Goal: Task Accomplishment & Management: Use online tool/utility

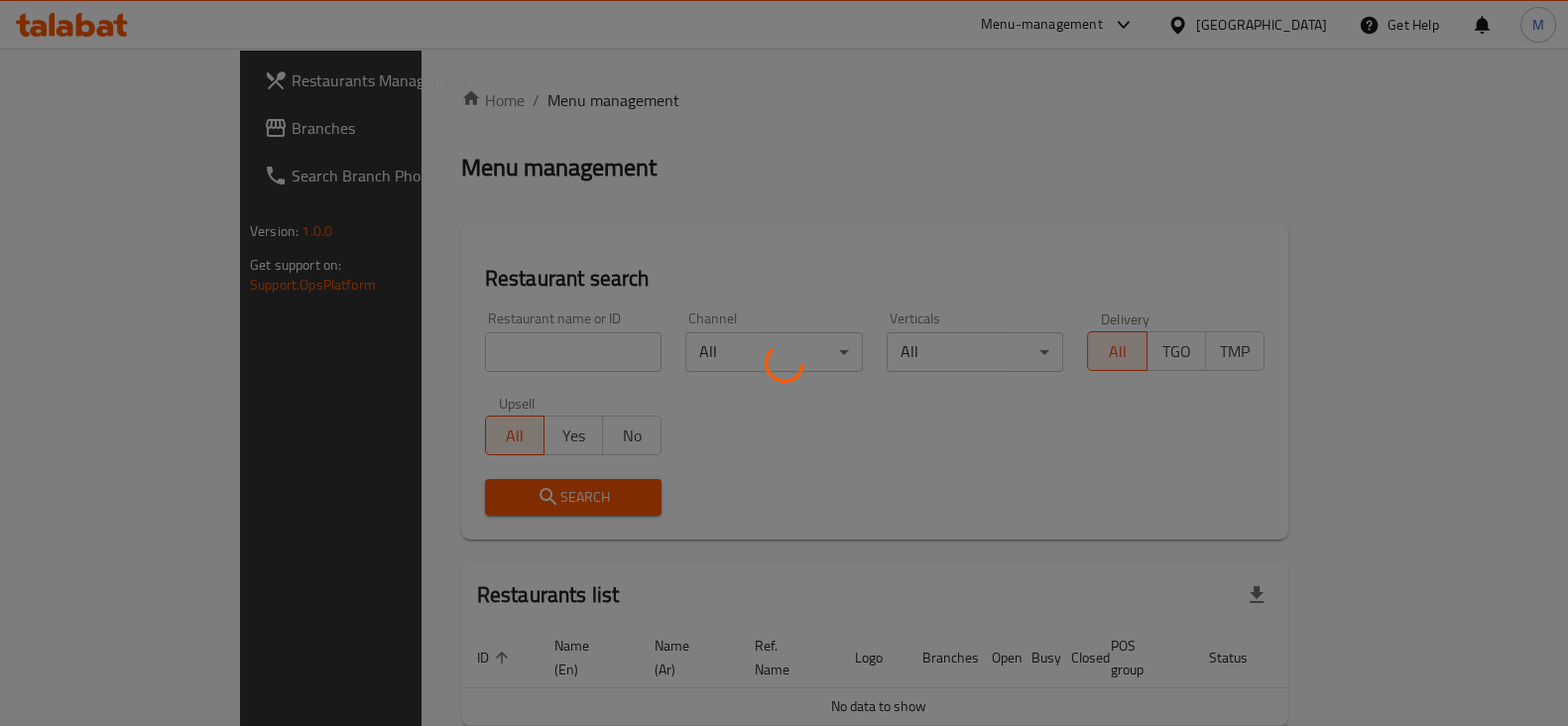
click at [558, 341] on div at bounding box center [784, 363] width 1568 height 726
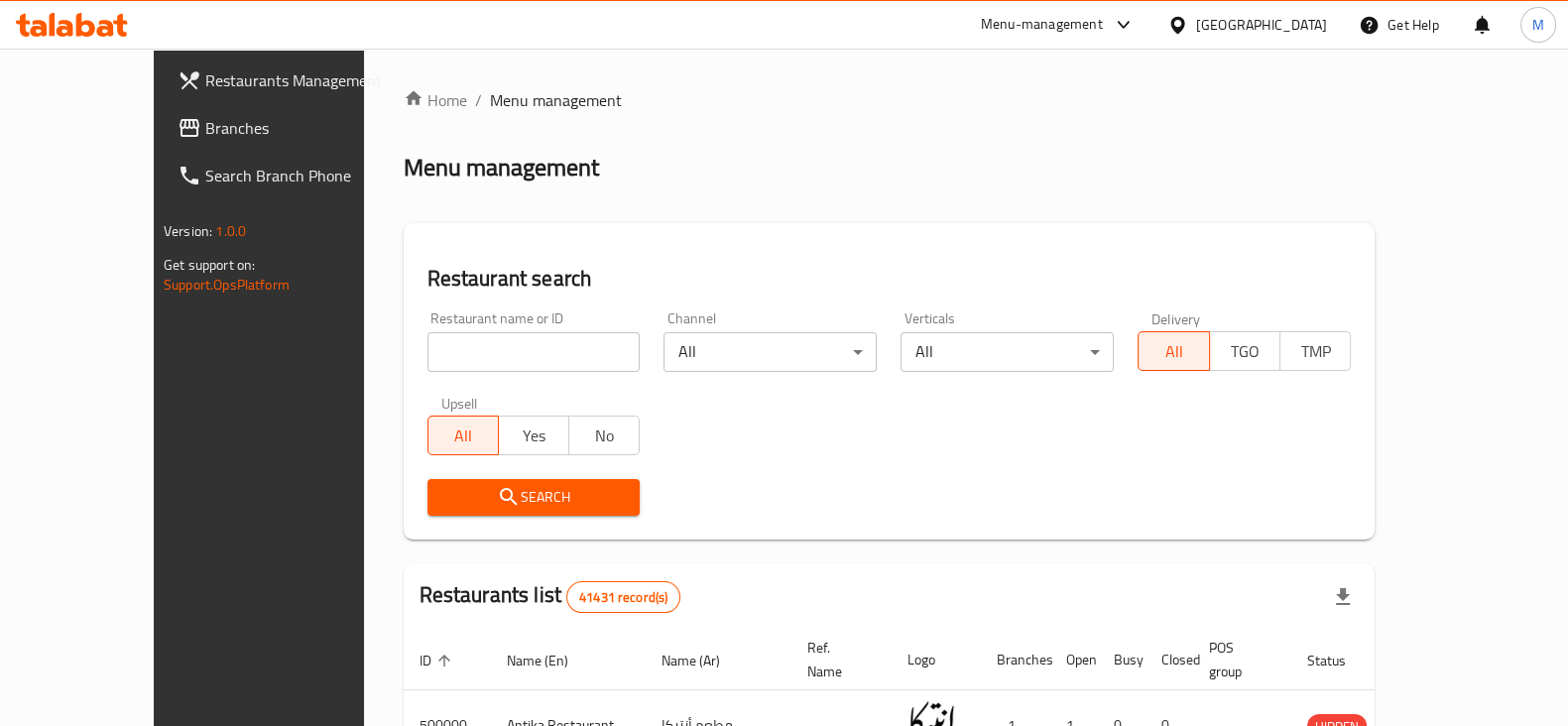
click at [558, 341] on div at bounding box center [784, 363] width 1568 height 726
click at [558, 341] on input "search" at bounding box center [534, 352] width 213 height 40
type input "zanobia"
click button "Search" at bounding box center [534, 497] width 213 height 37
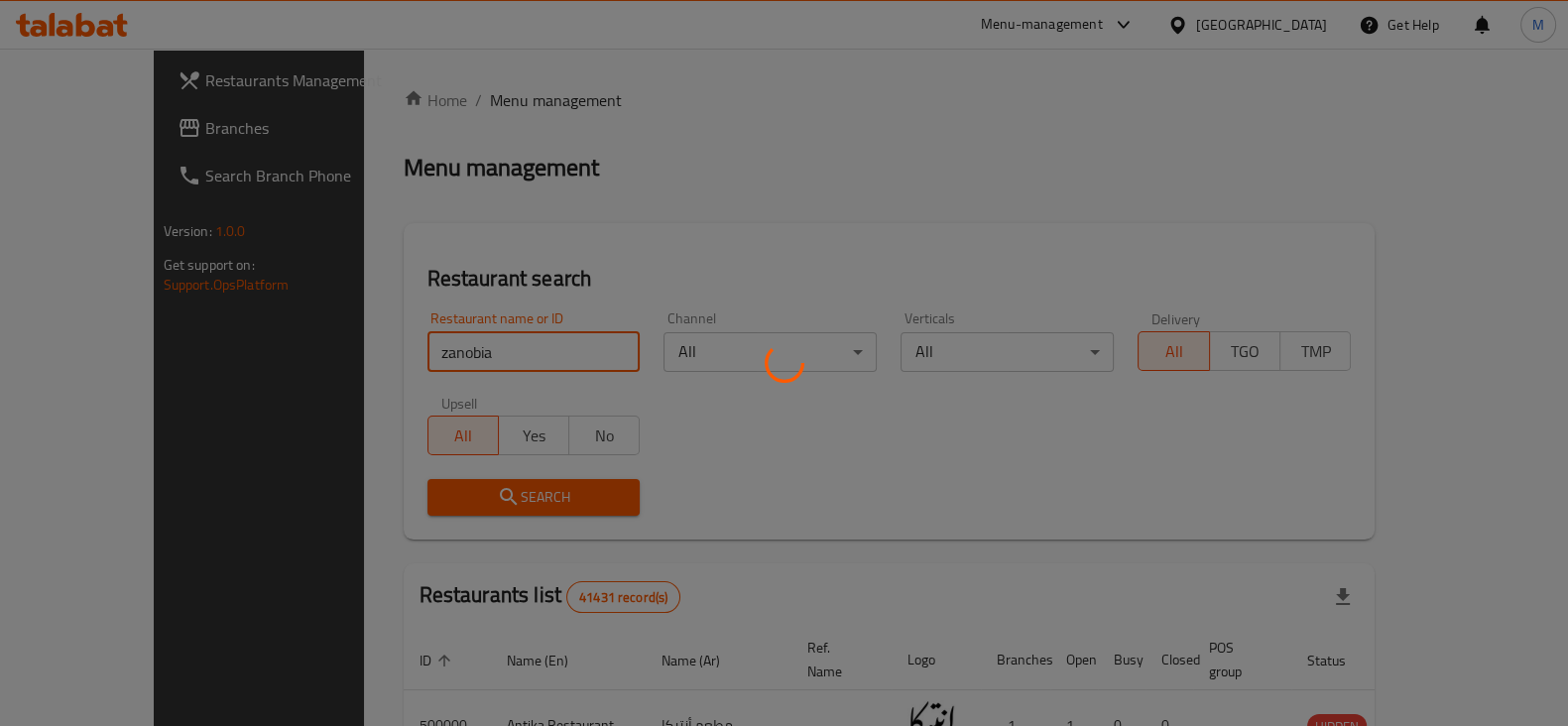
click button "Search" at bounding box center [534, 497] width 213 height 37
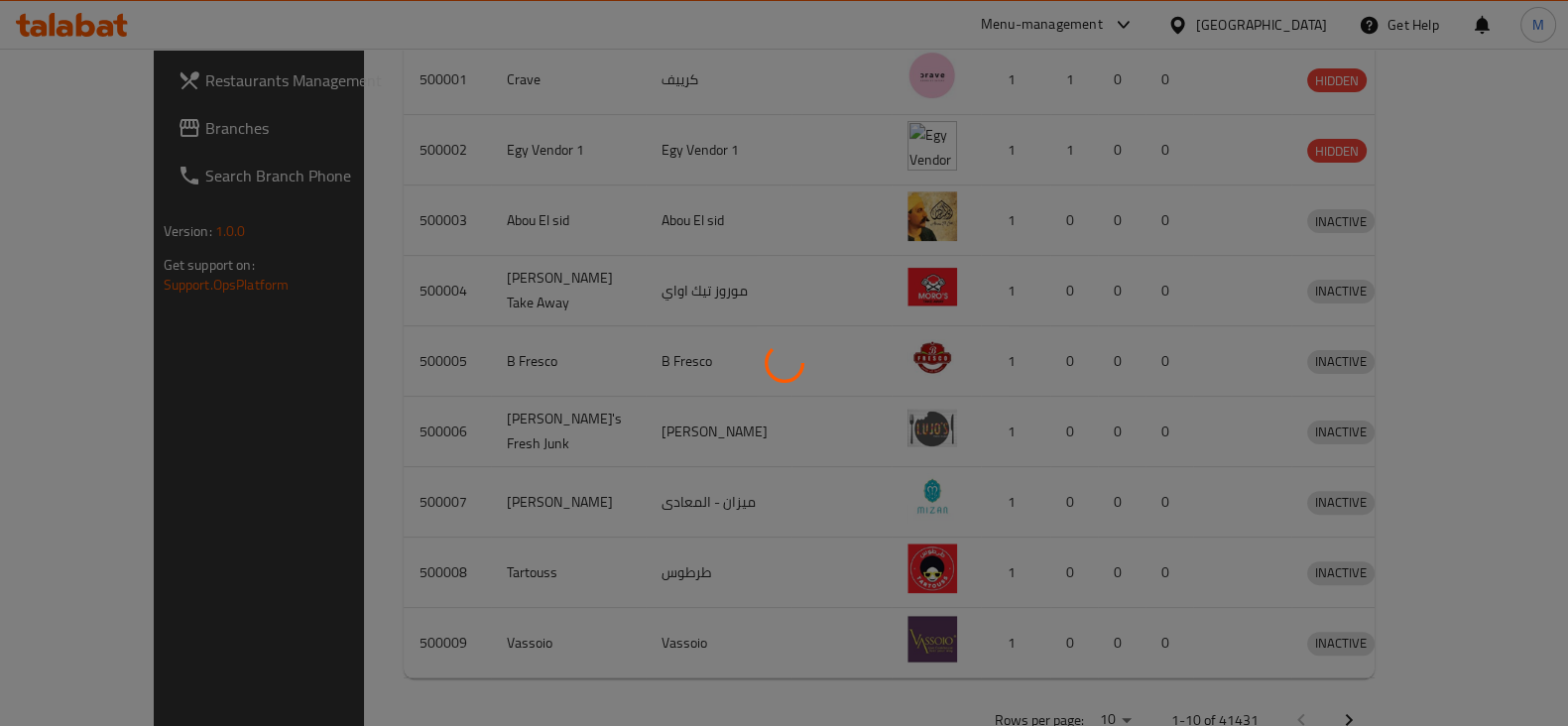
scroll to position [755, 0]
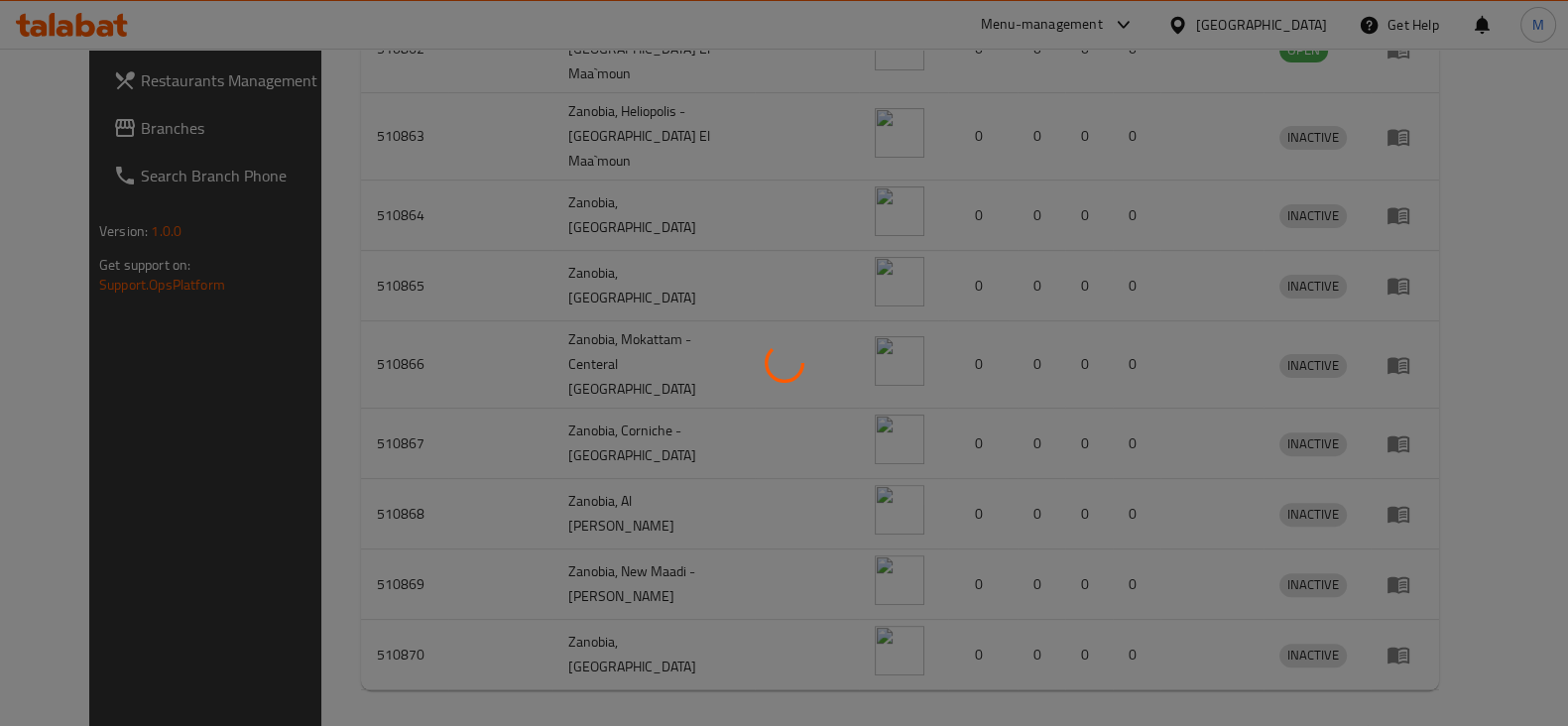
click at [1285, 681] on div at bounding box center [784, 363] width 1568 height 726
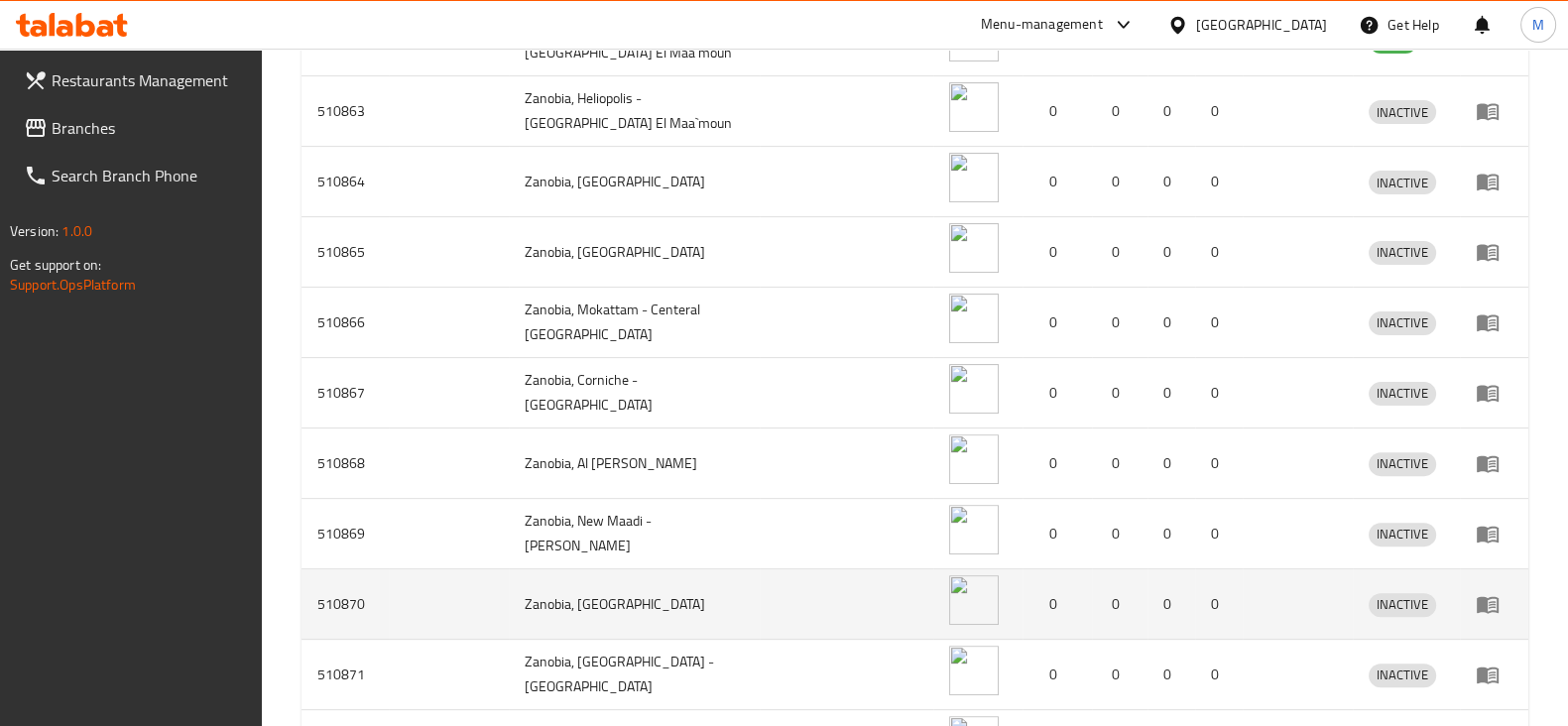
scroll to position [1271, 0]
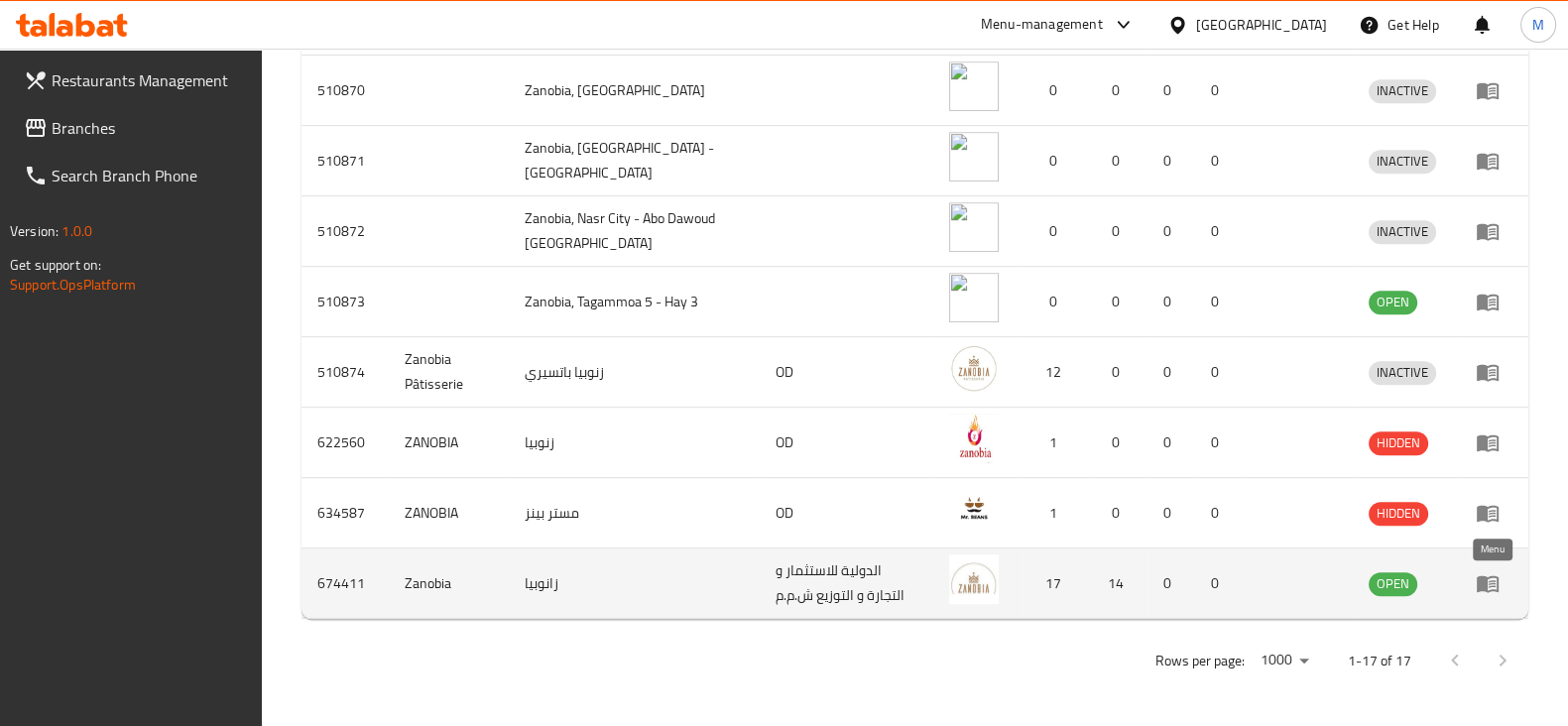
click at [1503, 577] on link "enhanced table" at bounding box center [1494, 583] width 37 height 24
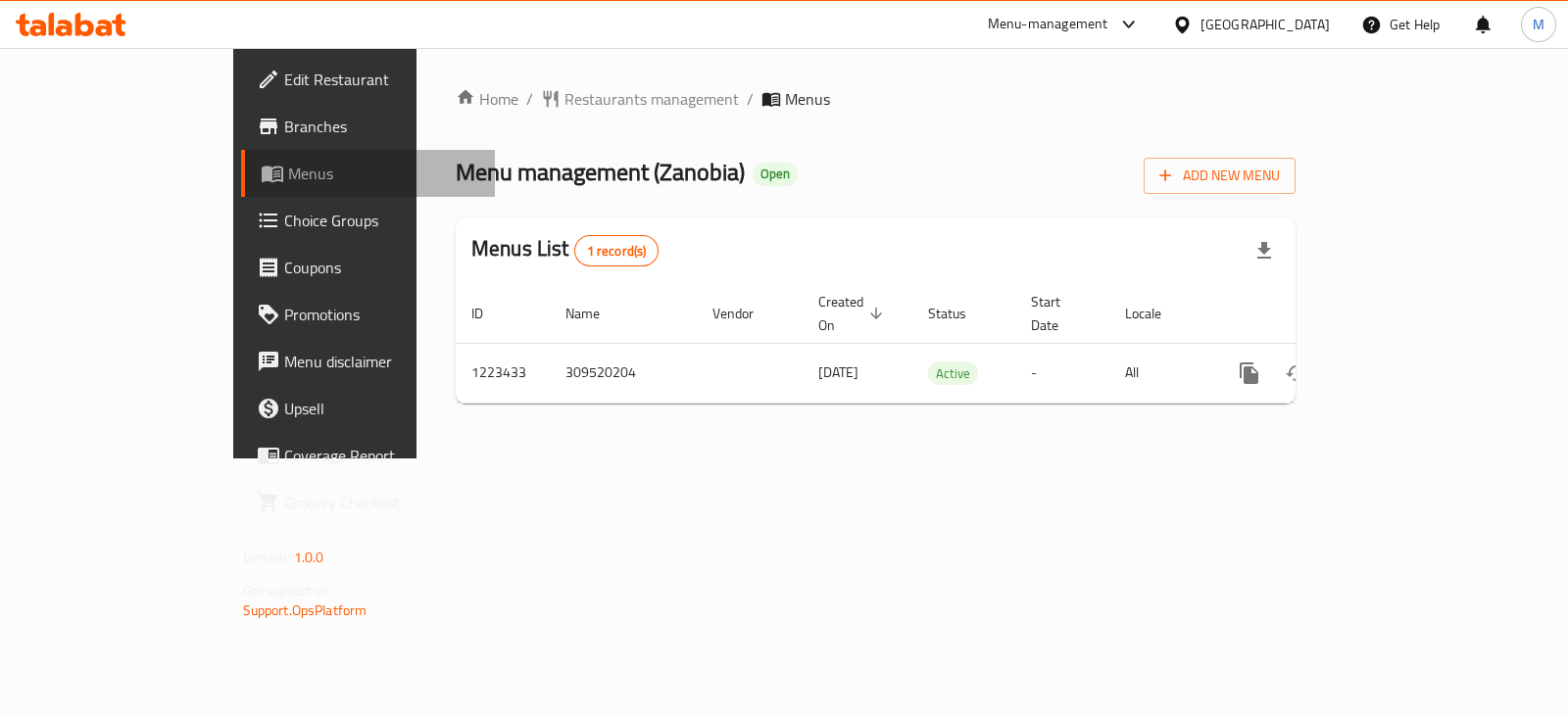
click at [289, 170] on span "Menus" at bounding box center [383, 174] width 191 height 24
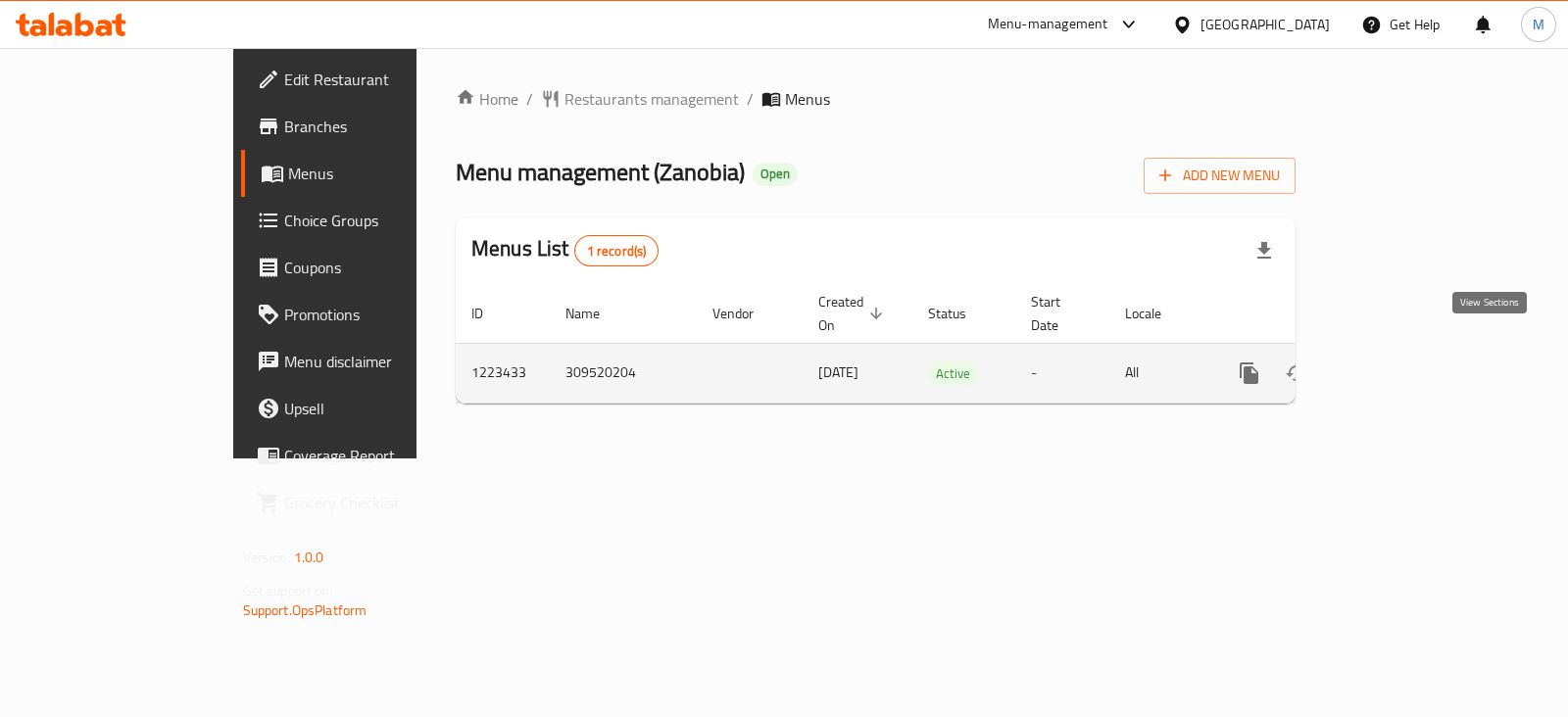
click at [1402, 361] on icon "enhanced table" at bounding box center [1391, 373] width 24 height 24
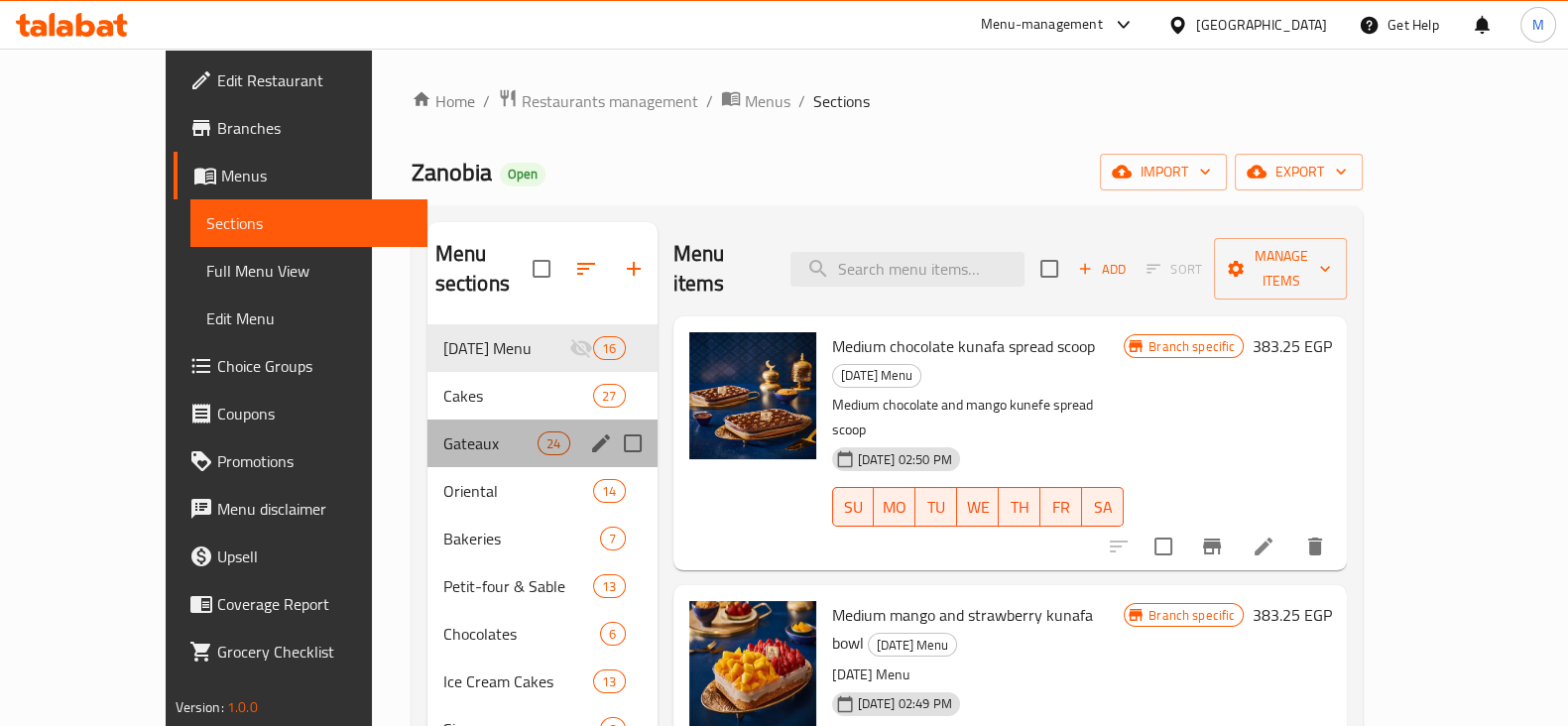
click at [446, 420] on div "Gateaux 24" at bounding box center [543, 444] width 230 height 48
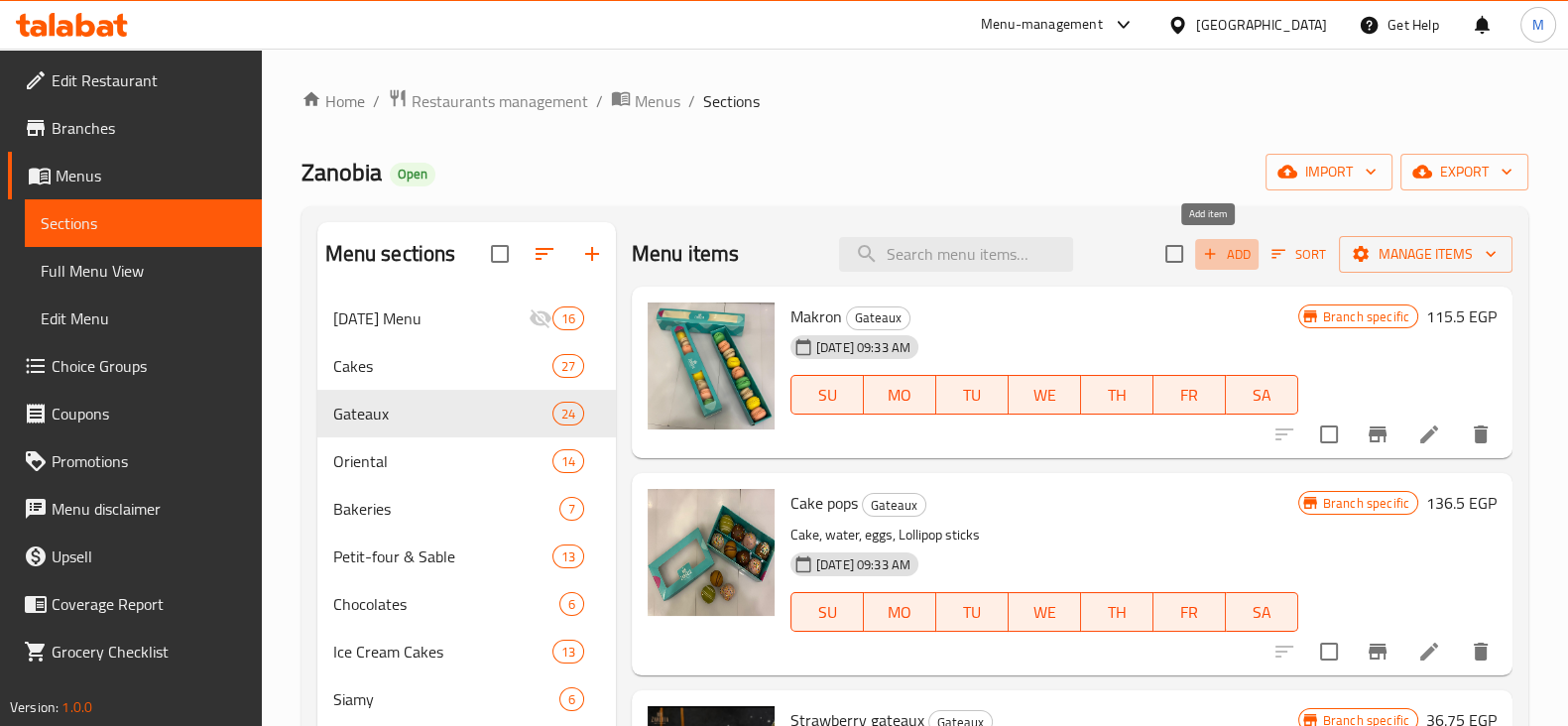
click at [1207, 240] on button "Add" at bounding box center [1226, 254] width 63 height 31
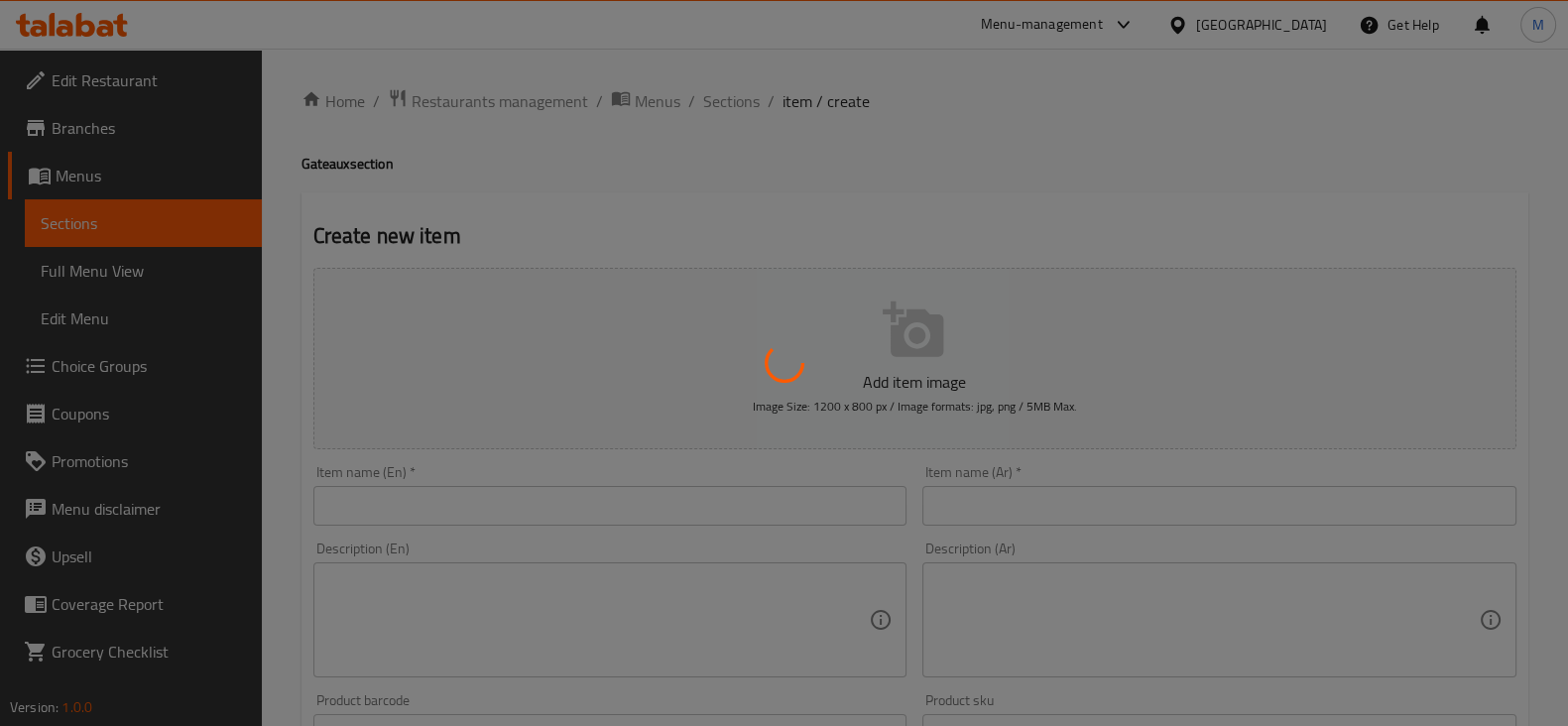
click at [1025, 489] on div at bounding box center [784, 363] width 1568 height 726
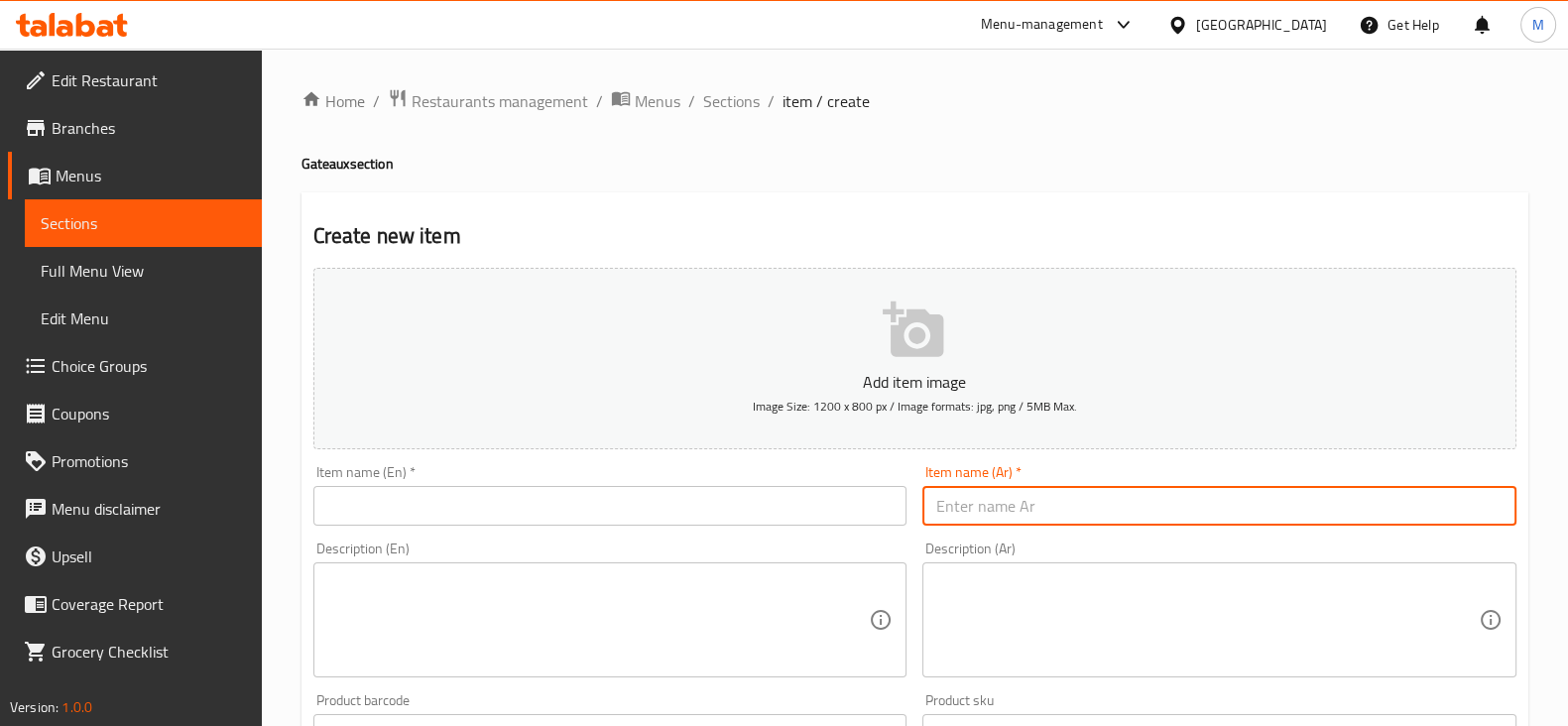
click at [1040, 491] on input "text" at bounding box center [1219, 506] width 594 height 40
paste input "اكلير بيستاشيو"
type input "اكلير بيستاشيو"
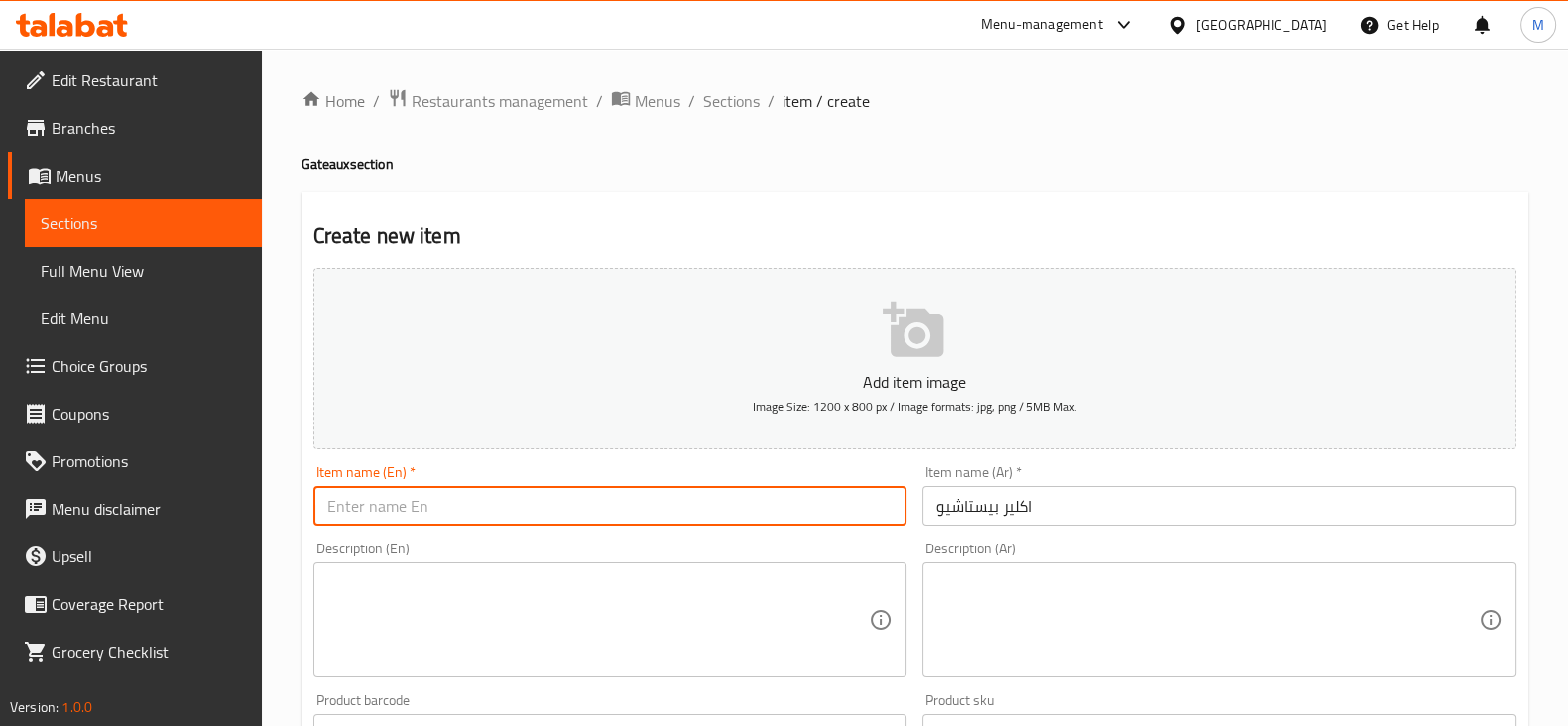
click at [501, 501] on input "text" at bounding box center [610, 506] width 594 height 40
paste input "Pistachio eclair"
type input "Pistachio eclair"
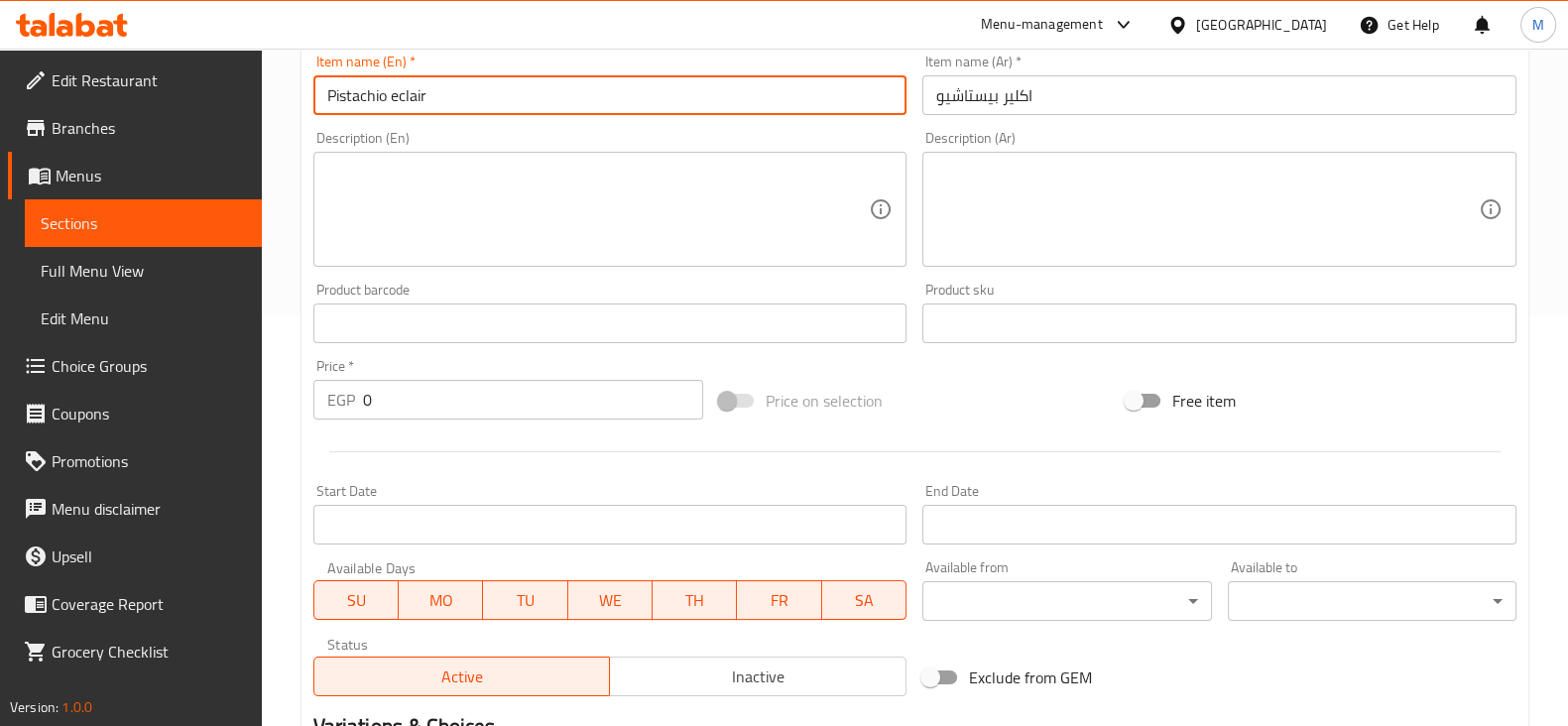
scroll to position [416, 0]
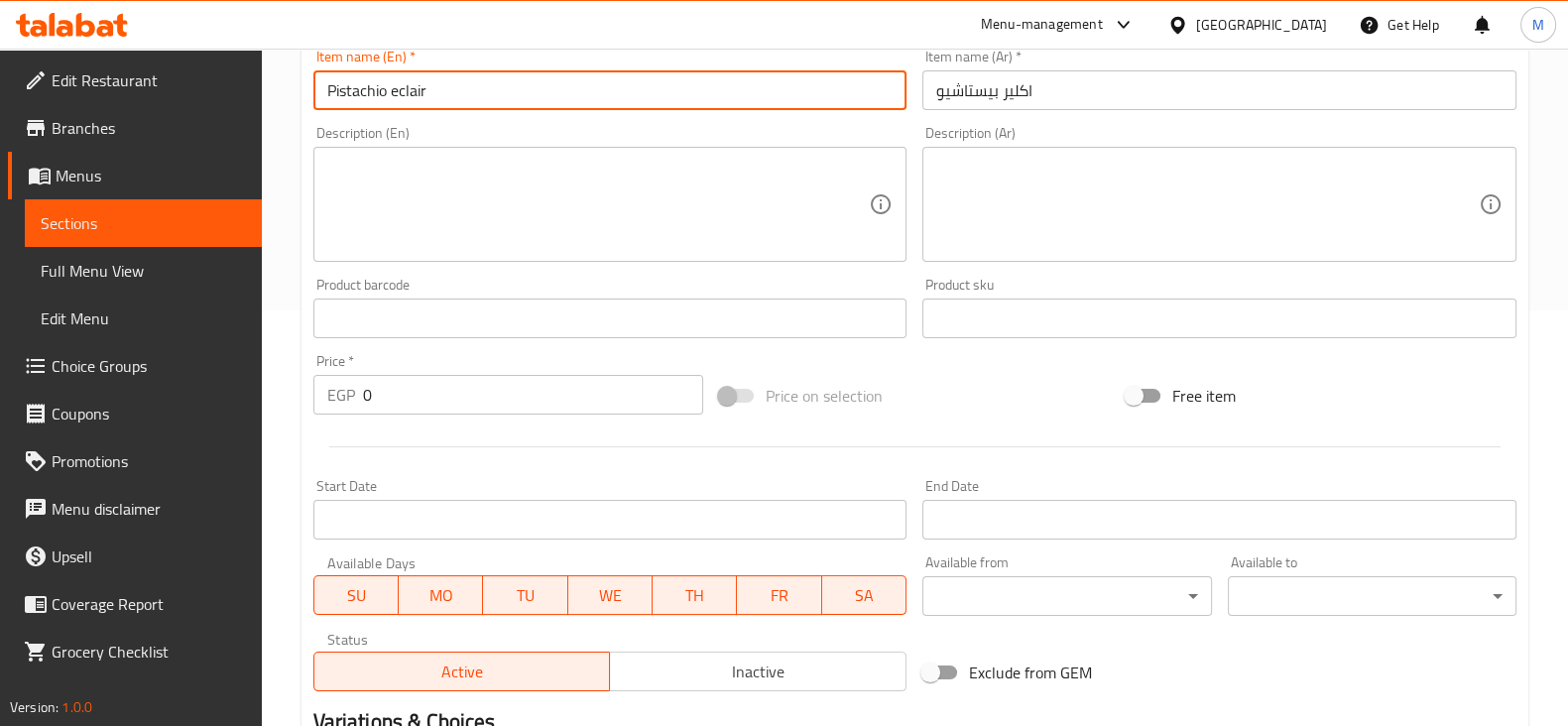
click at [443, 396] on input "0" at bounding box center [533, 395] width 341 height 40
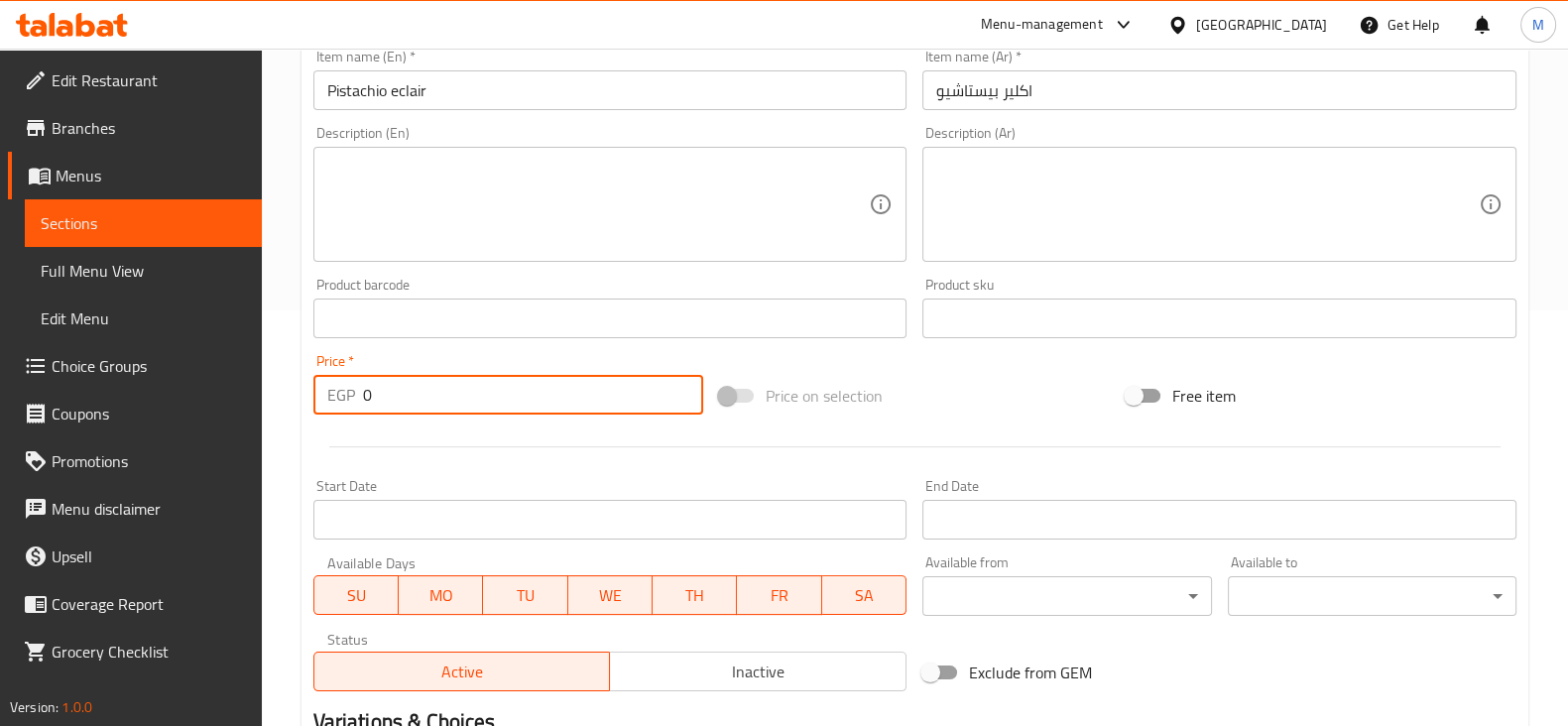
click at [443, 396] on input "0" at bounding box center [533, 395] width 341 height 40
paste input "48.3"
type input "48.30"
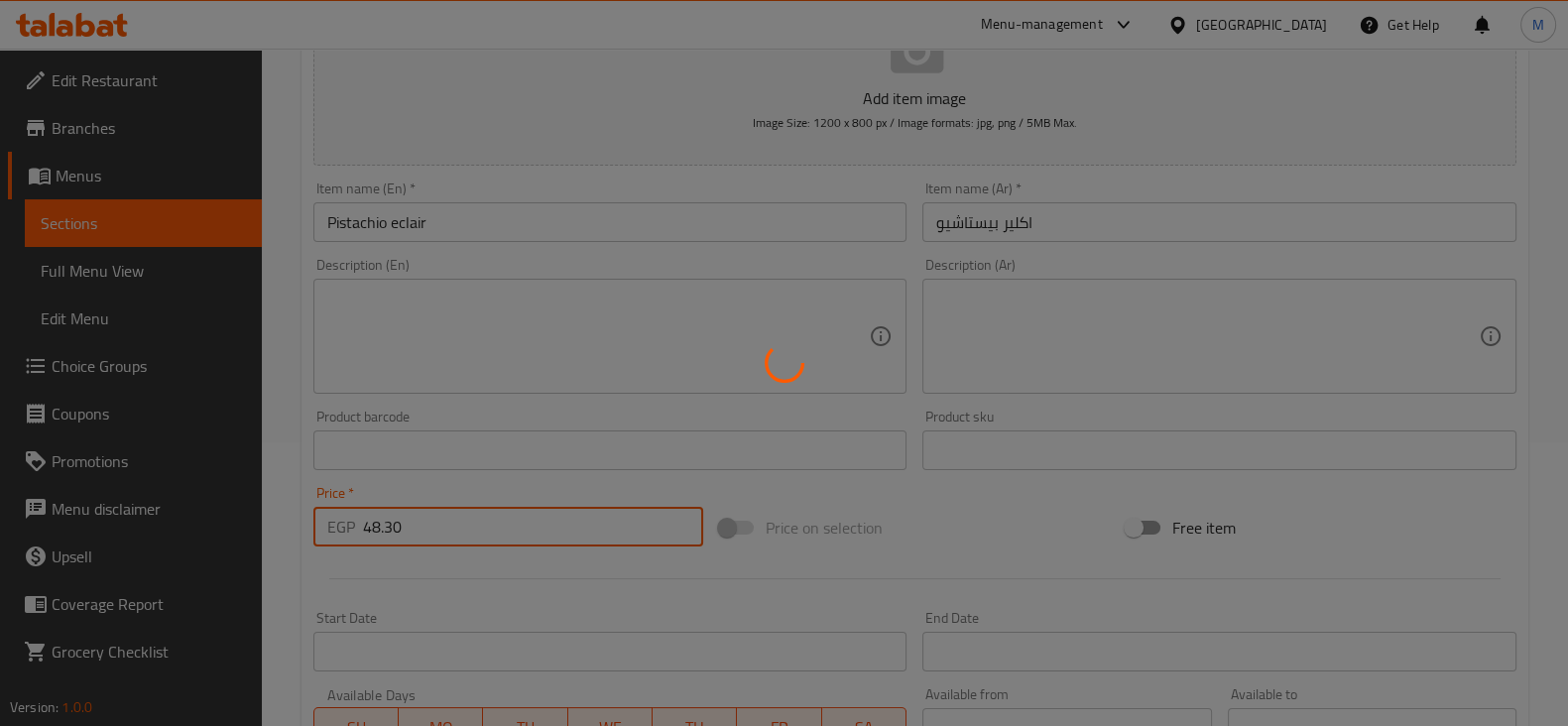
scroll to position [264, 0]
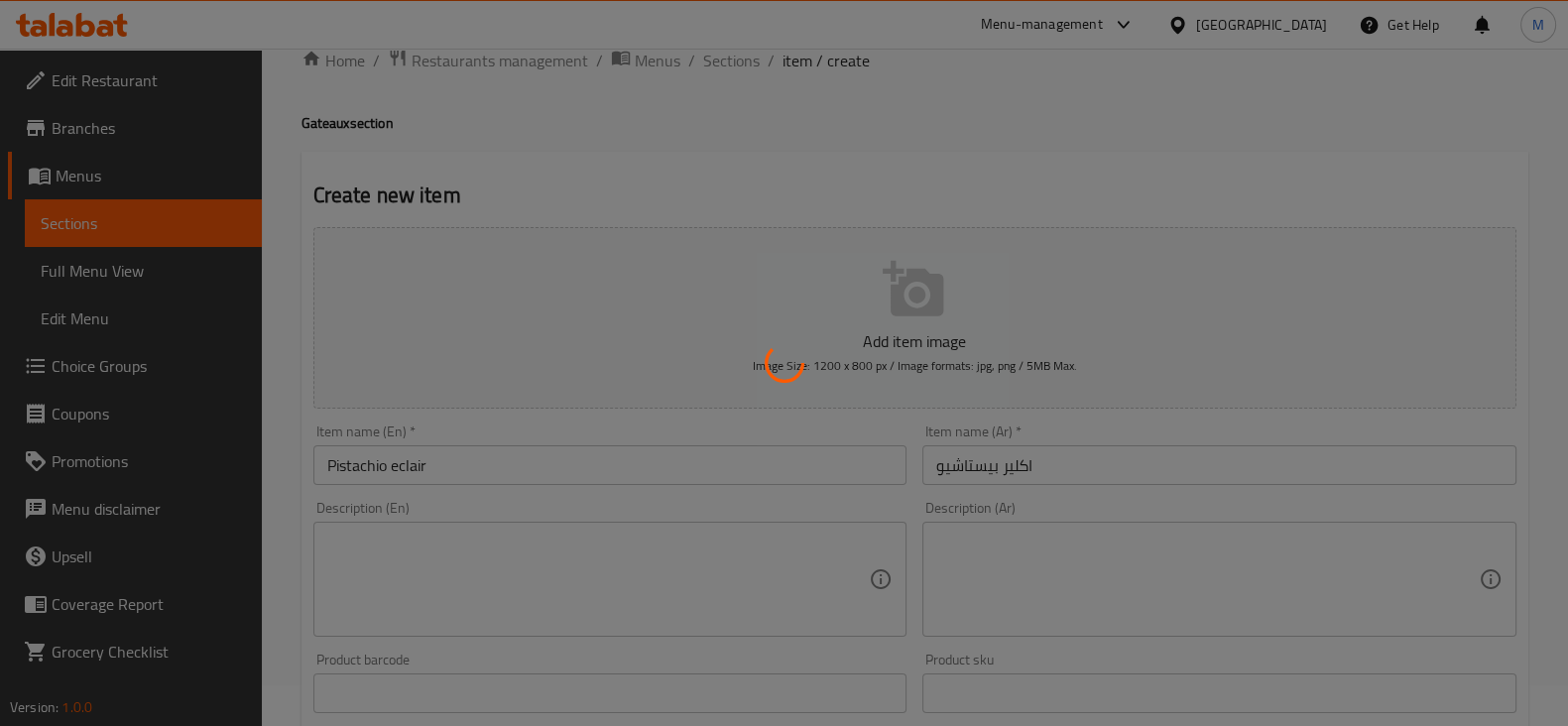
type input "0"
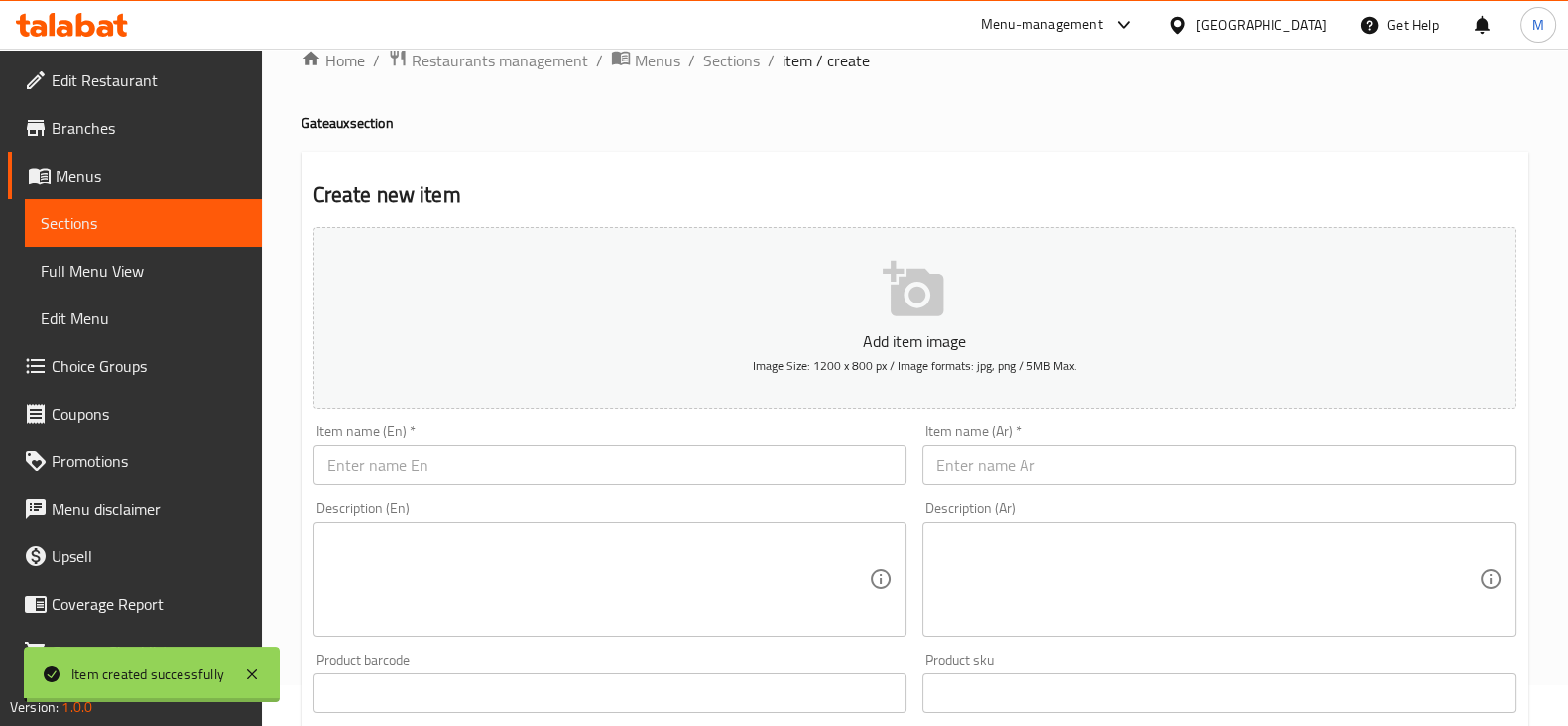
scroll to position [1, 0]
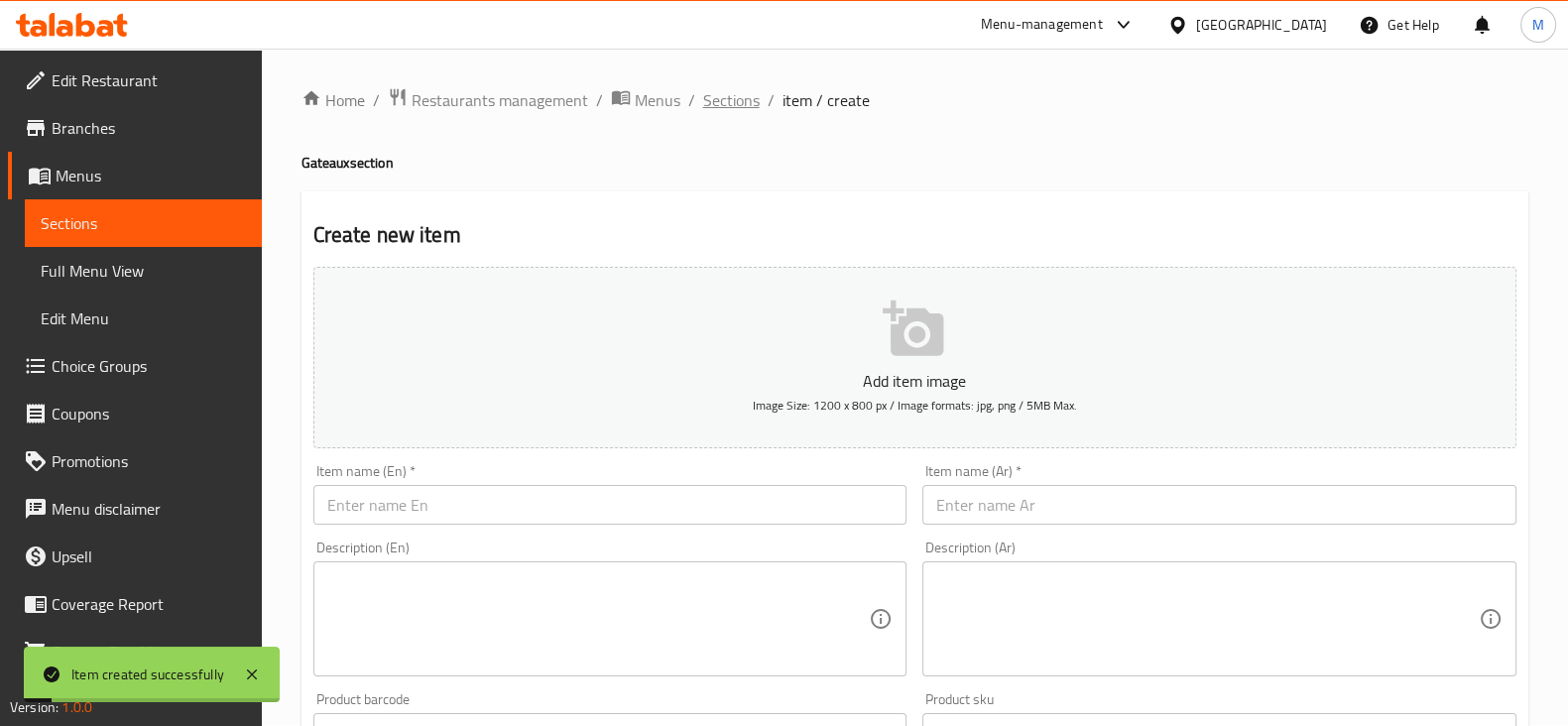
click at [735, 88] on span "Sections" at bounding box center [731, 100] width 57 height 24
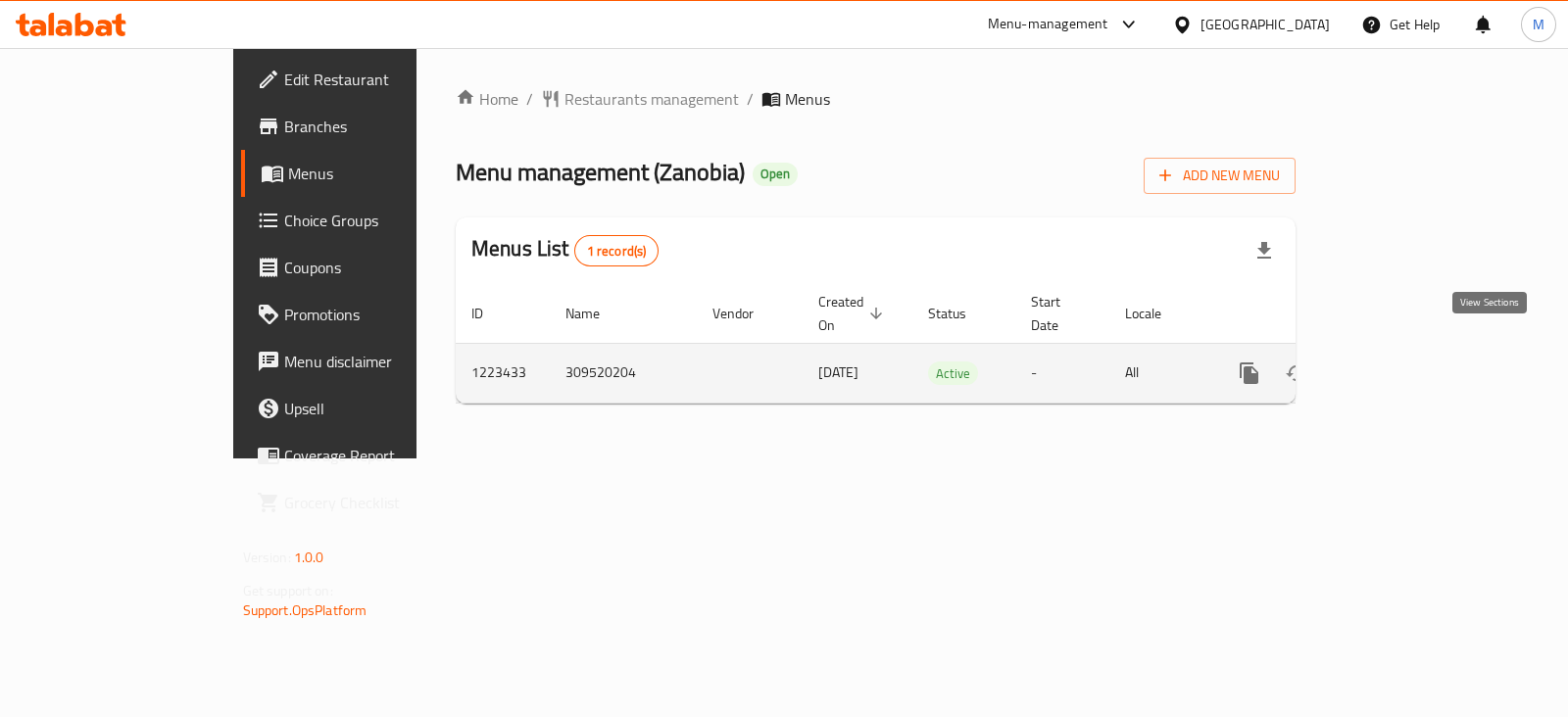
click at [1414, 369] on link "enhanced table" at bounding box center [1391, 373] width 47 height 47
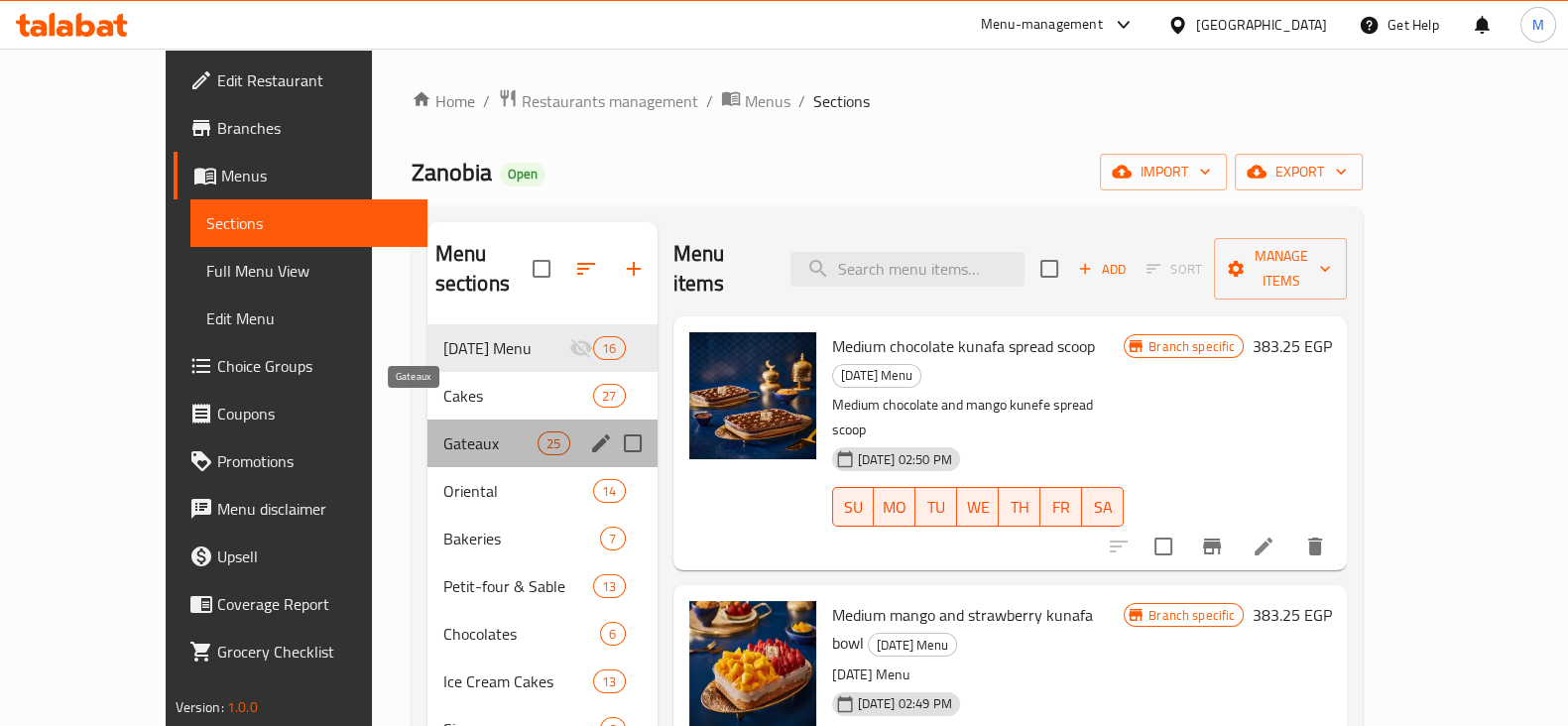
click at [443, 431] on span "Gateaux" at bounding box center [490, 443] width 95 height 24
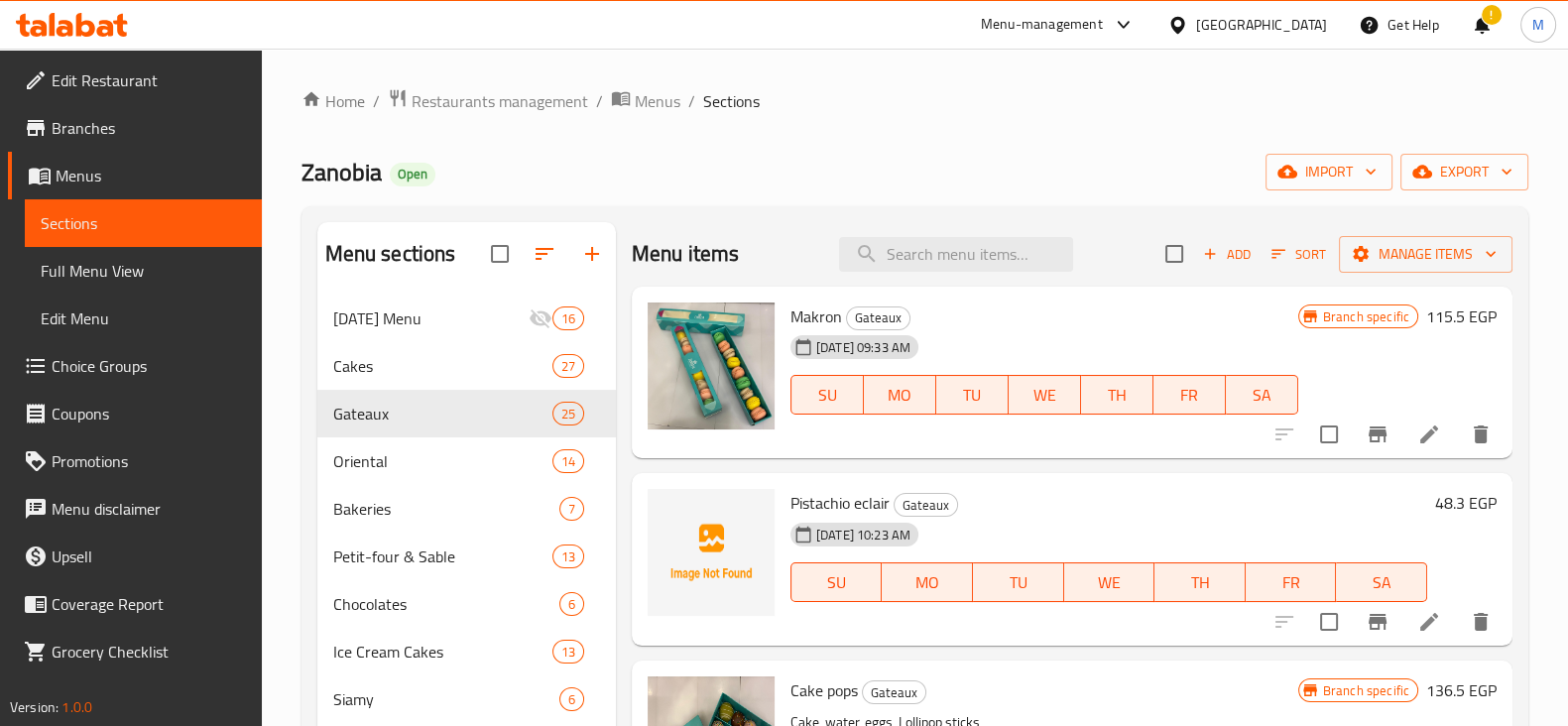
scroll to position [61, 0]
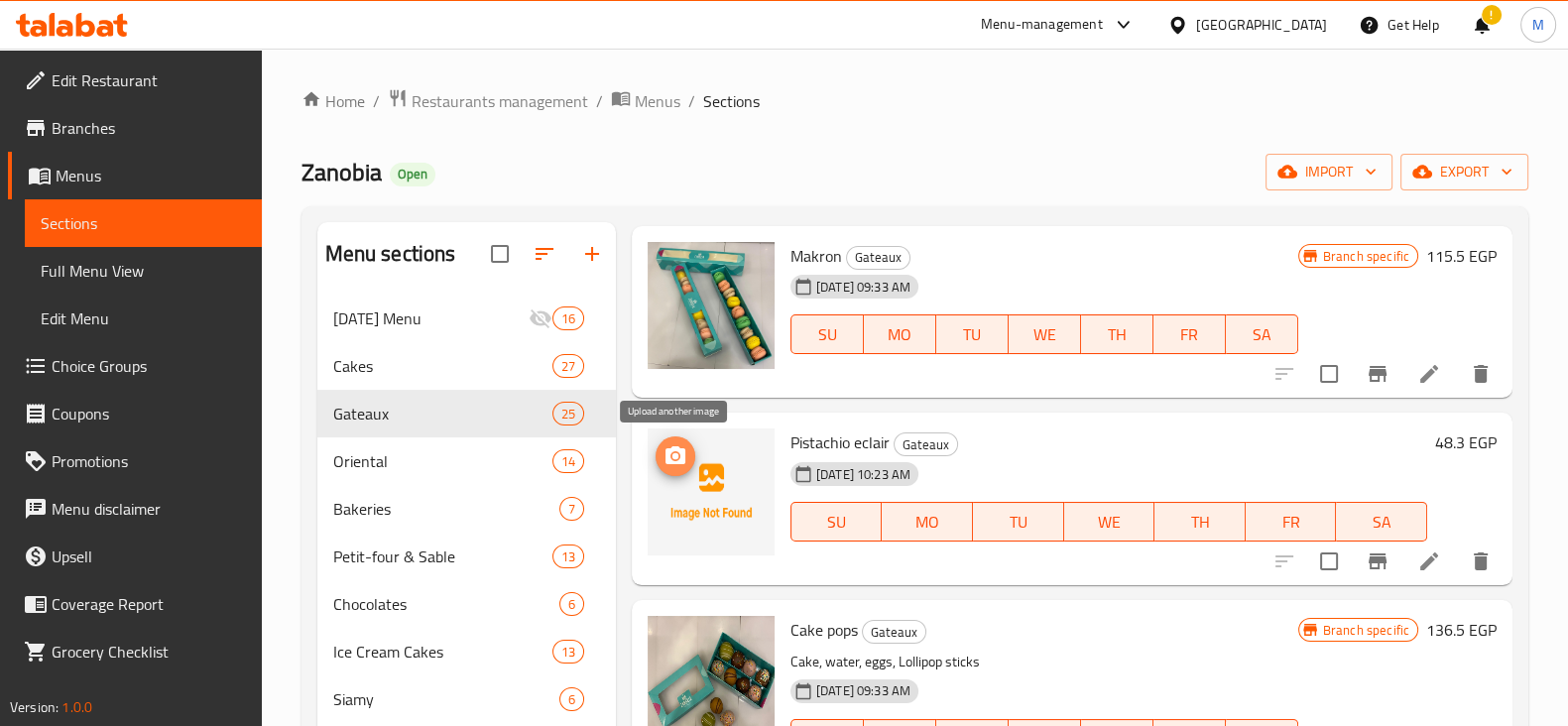
click at [694, 448] on span "upload picture" at bounding box center [676, 456] width 40 height 24
